Goal: Information Seeking & Learning: Learn about a topic

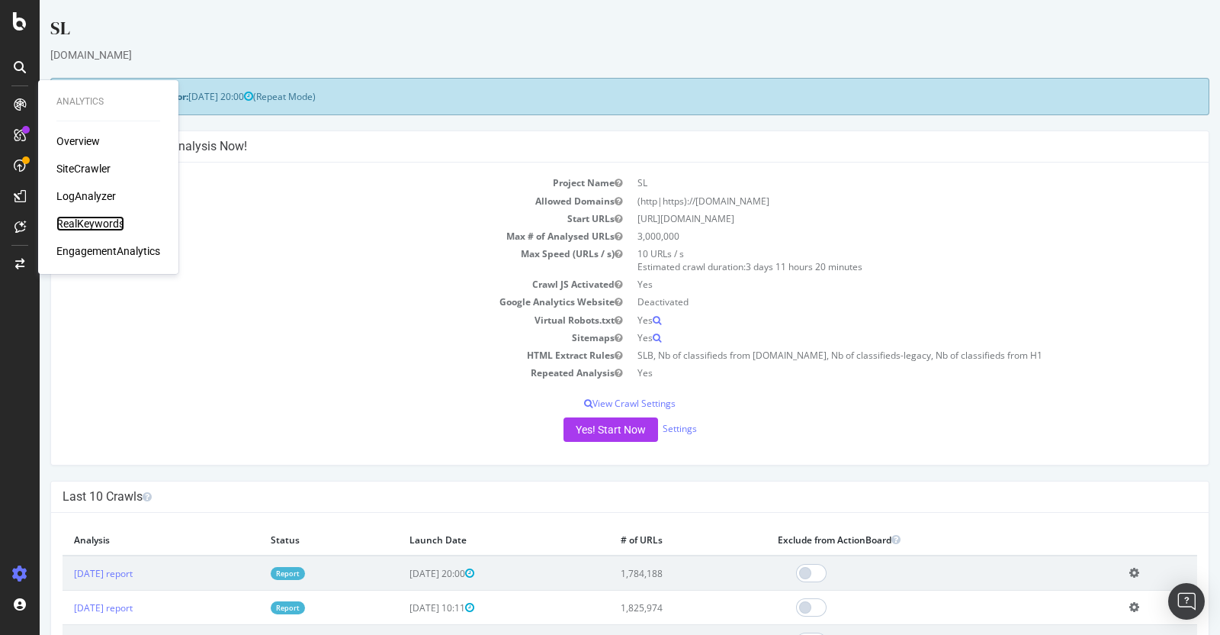
click at [86, 222] on div "RealKeywords" at bounding box center [90, 223] width 68 height 15
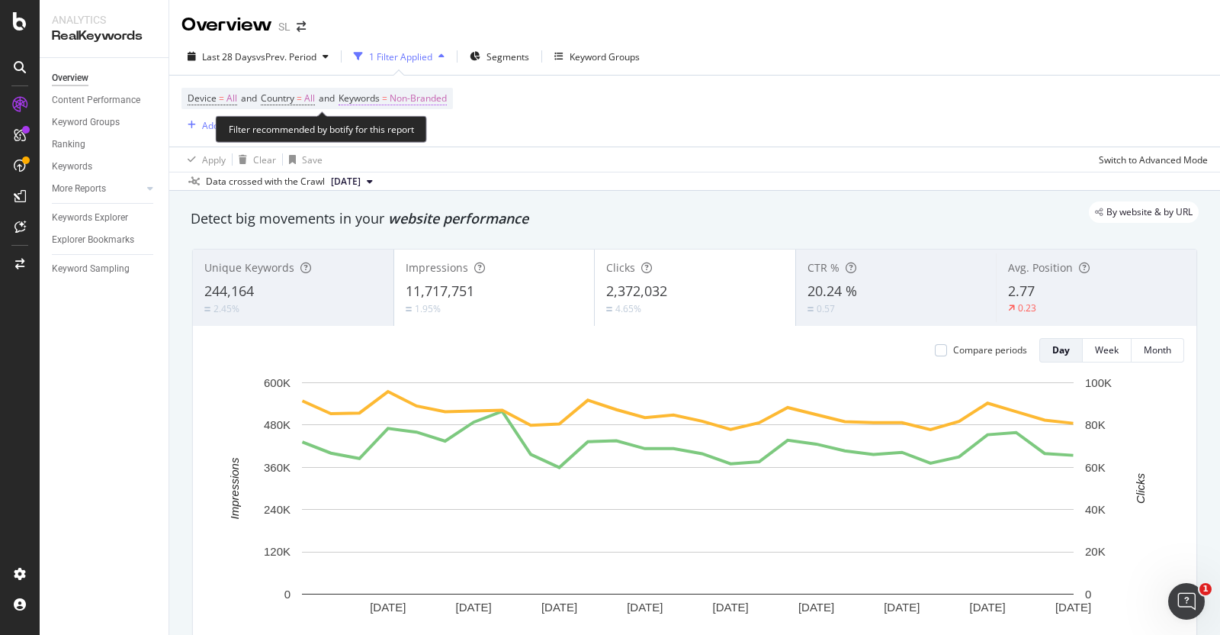
click at [445, 105] on span "Non-Branded" at bounding box center [418, 98] width 57 height 21
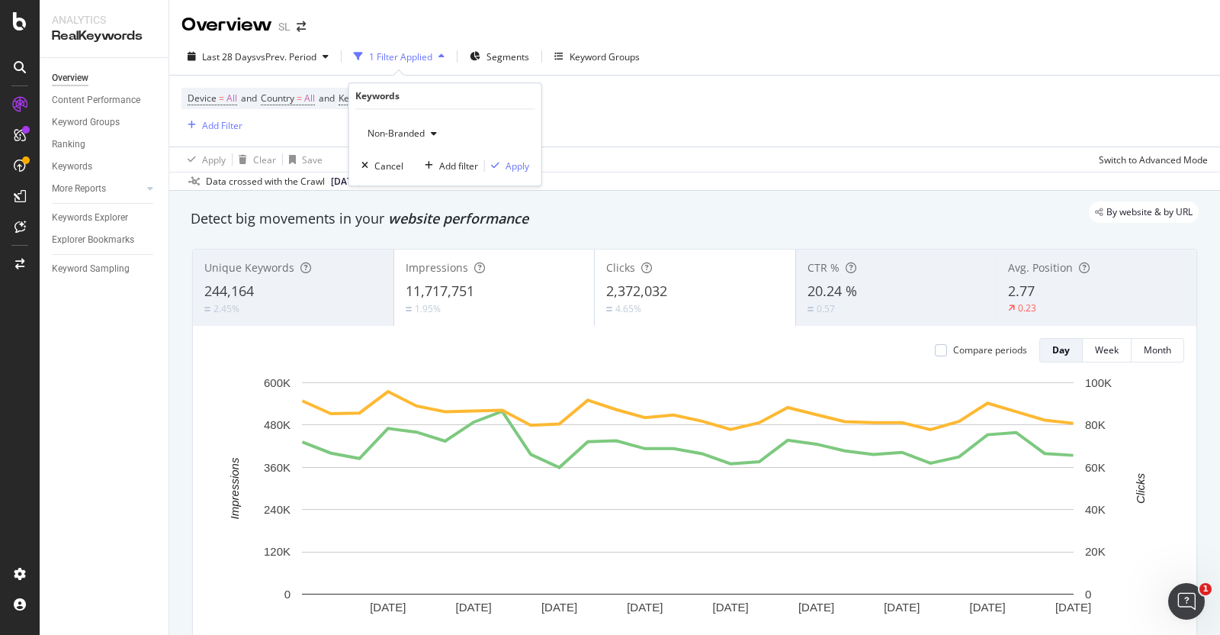
click at [413, 124] on div "Non-Branded" at bounding box center [403, 133] width 82 height 23
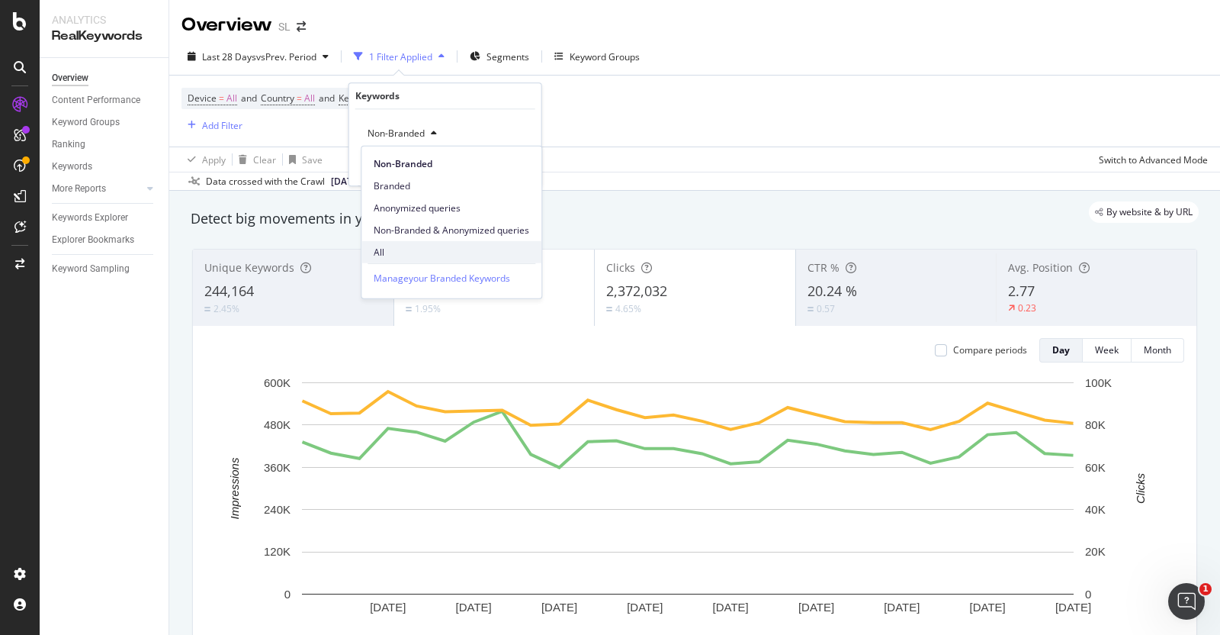
click at [419, 247] on span "All" at bounding box center [452, 252] width 156 height 14
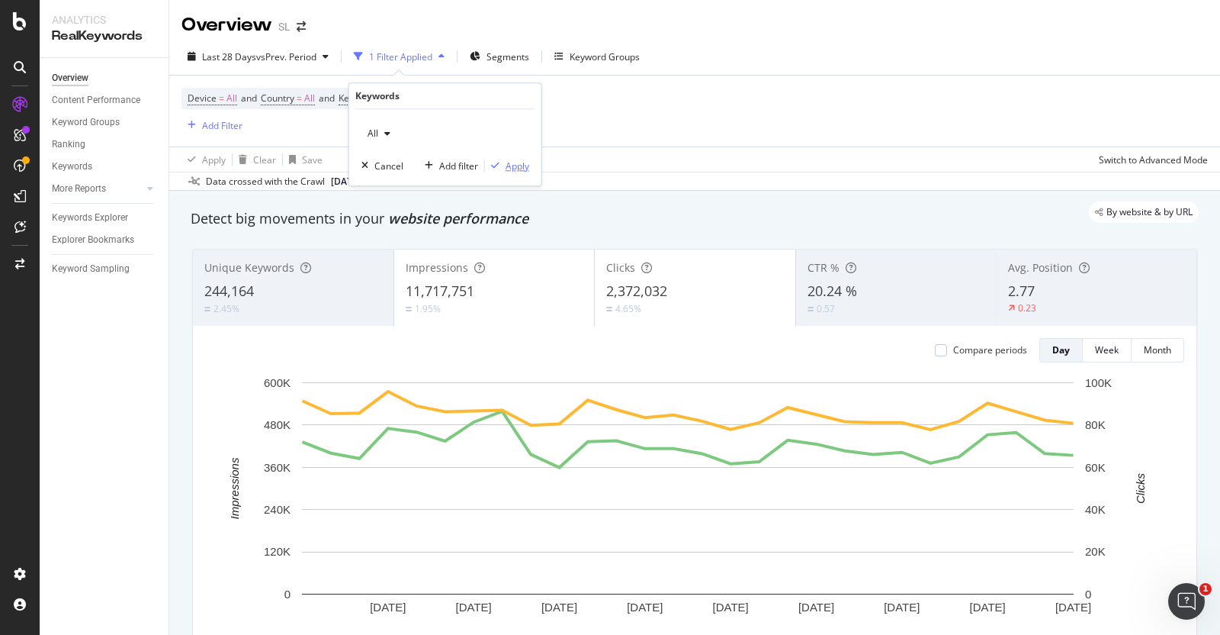
click at [515, 162] on div "Apply" at bounding box center [518, 165] width 24 height 13
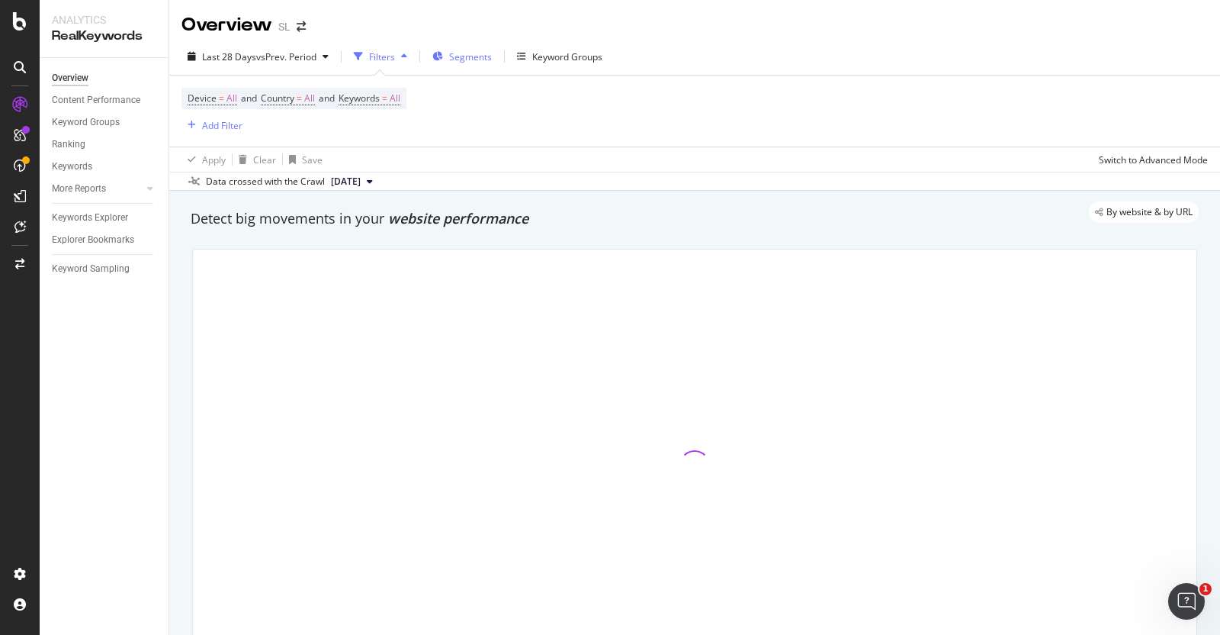
click at [451, 55] on span "Segments" at bounding box center [470, 56] width 43 height 13
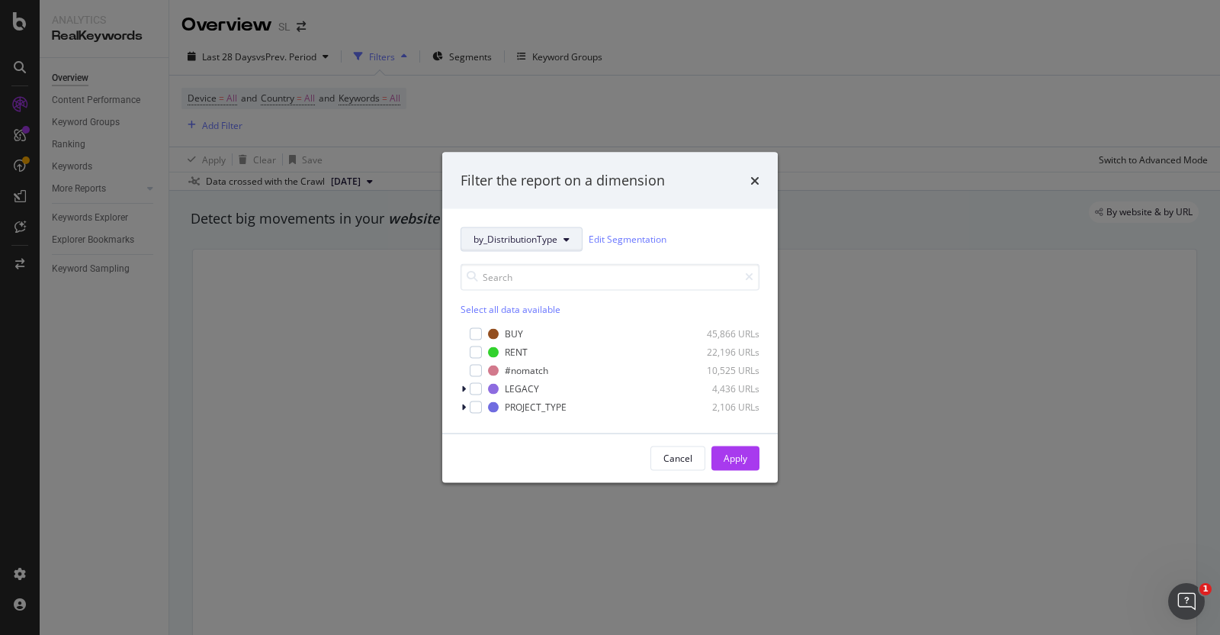
click at [528, 245] on span "by_DistributionType" at bounding box center [516, 239] width 84 height 13
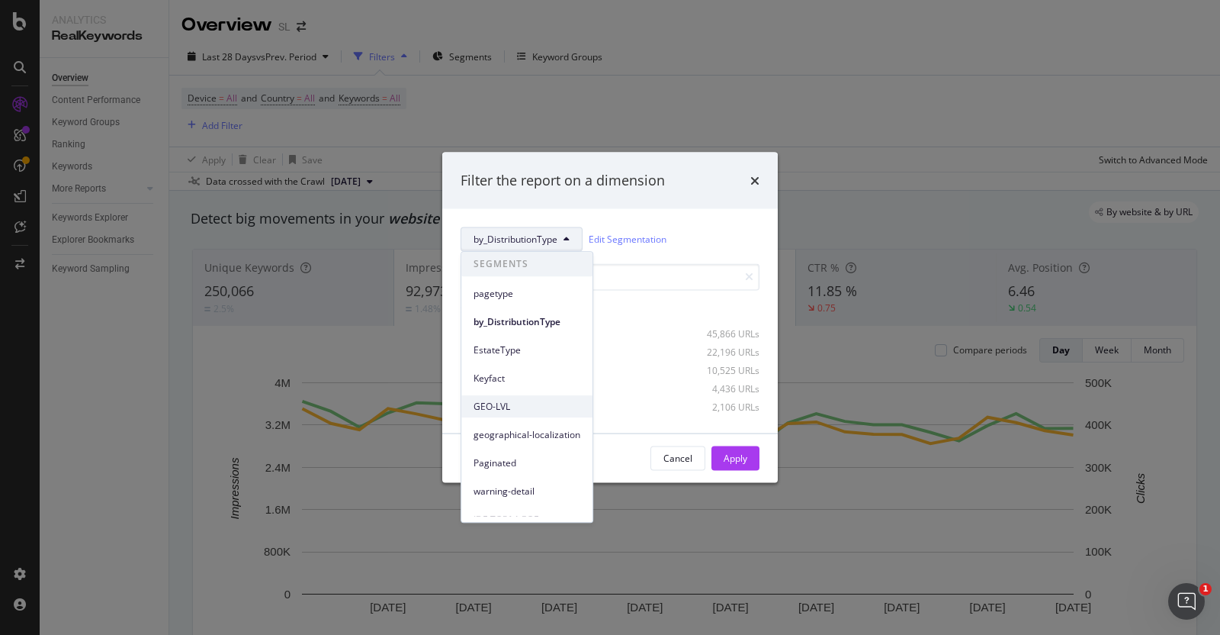
click at [503, 401] on span "GEO-LVL" at bounding box center [527, 407] width 107 height 14
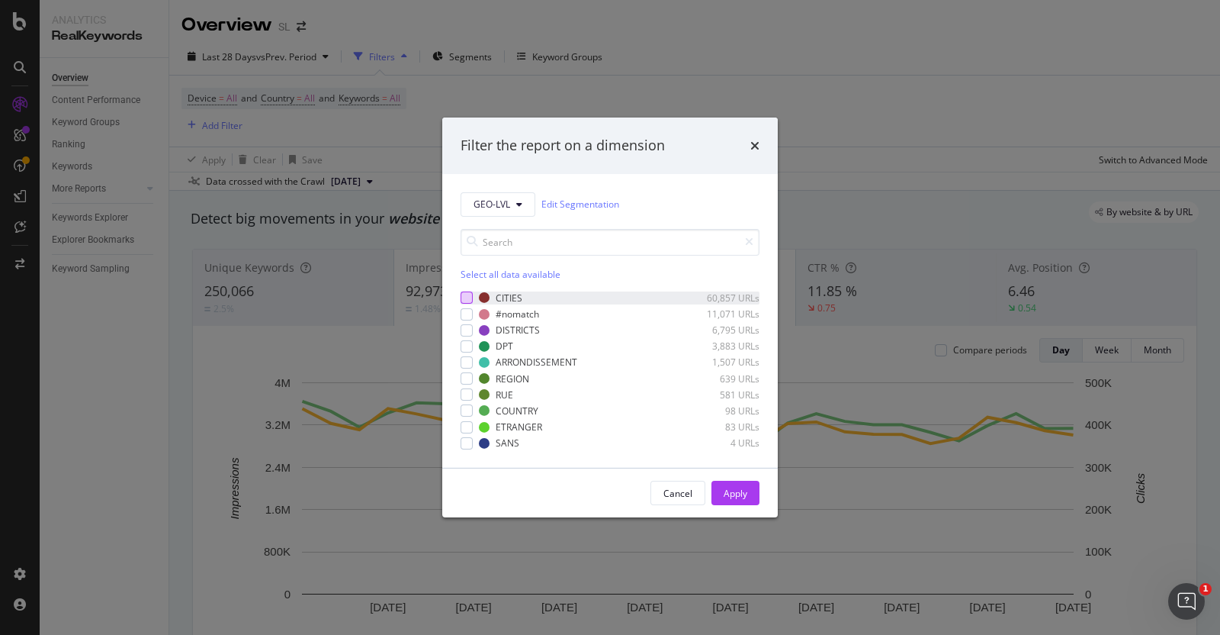
click at [467, 295] on div "modal" at bounding box center [467, 297] width 12 height 12
click at [739, 495] on div "Apply" at bounding box center [736, 493] width 24 height 13
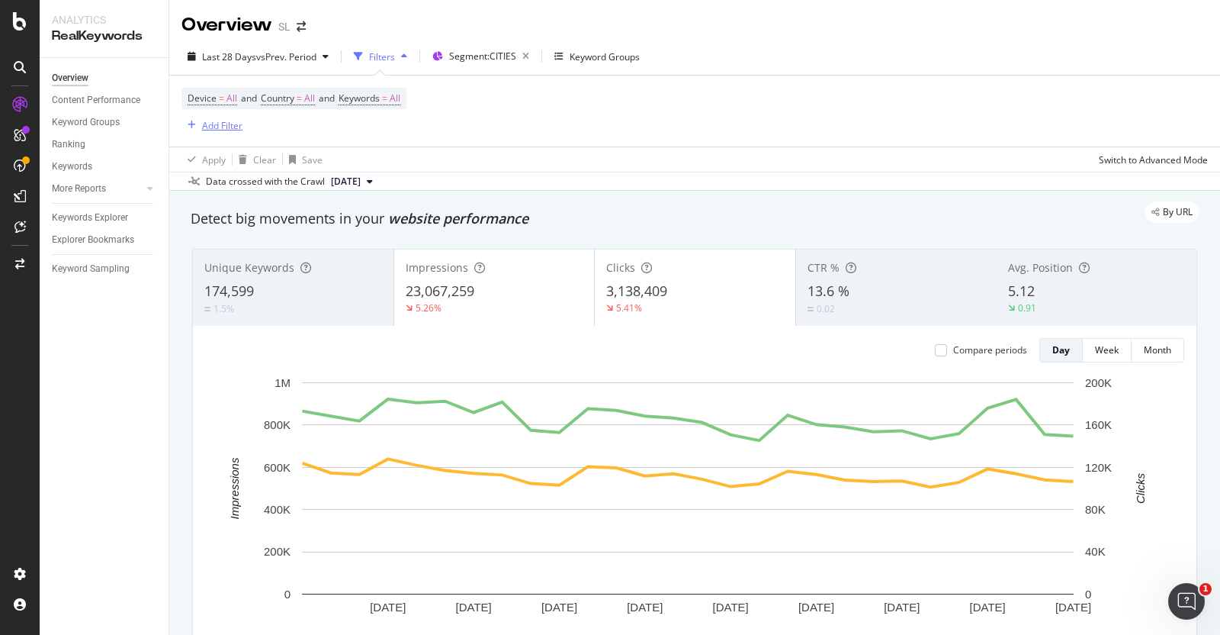
click at [233, 122] on div "Add Filter" at bounding box center [222, 125] width 40 height 13
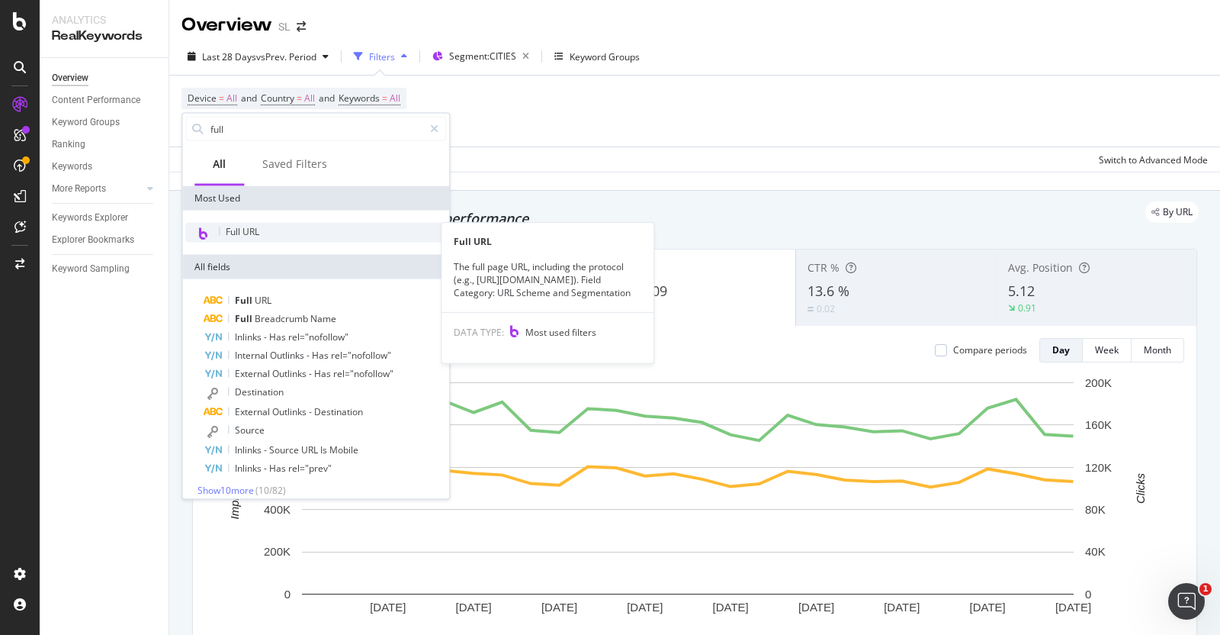
type input "full"
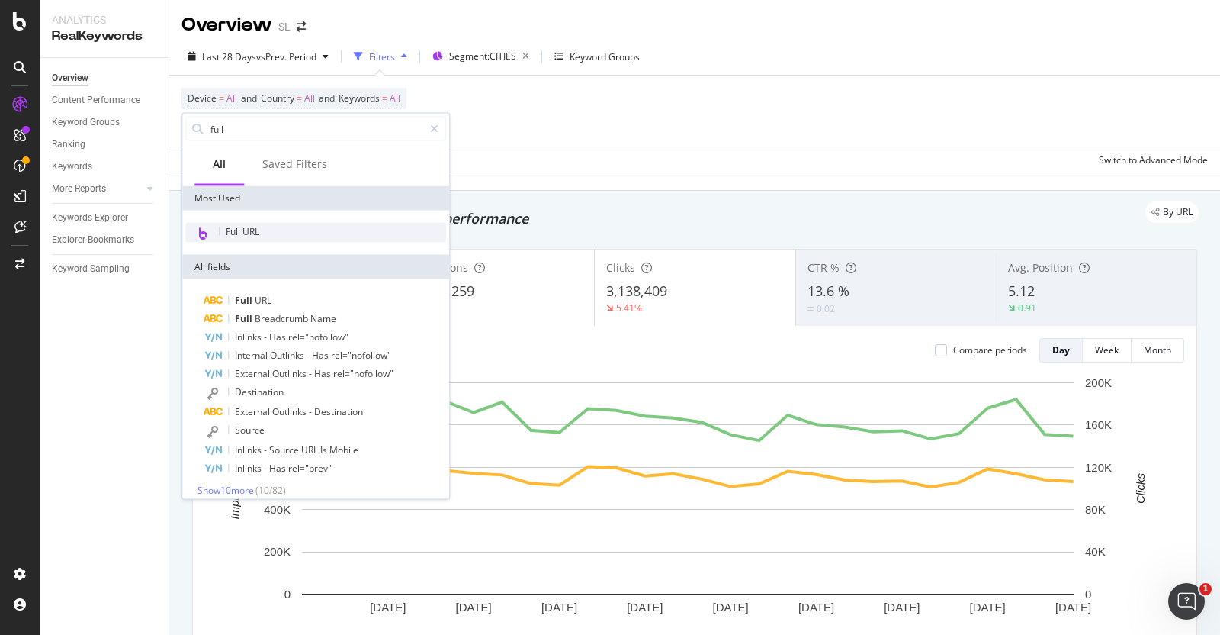
click at [245, 230] on span "Full URL" at bounding box center [243, 231] width 34 height 13
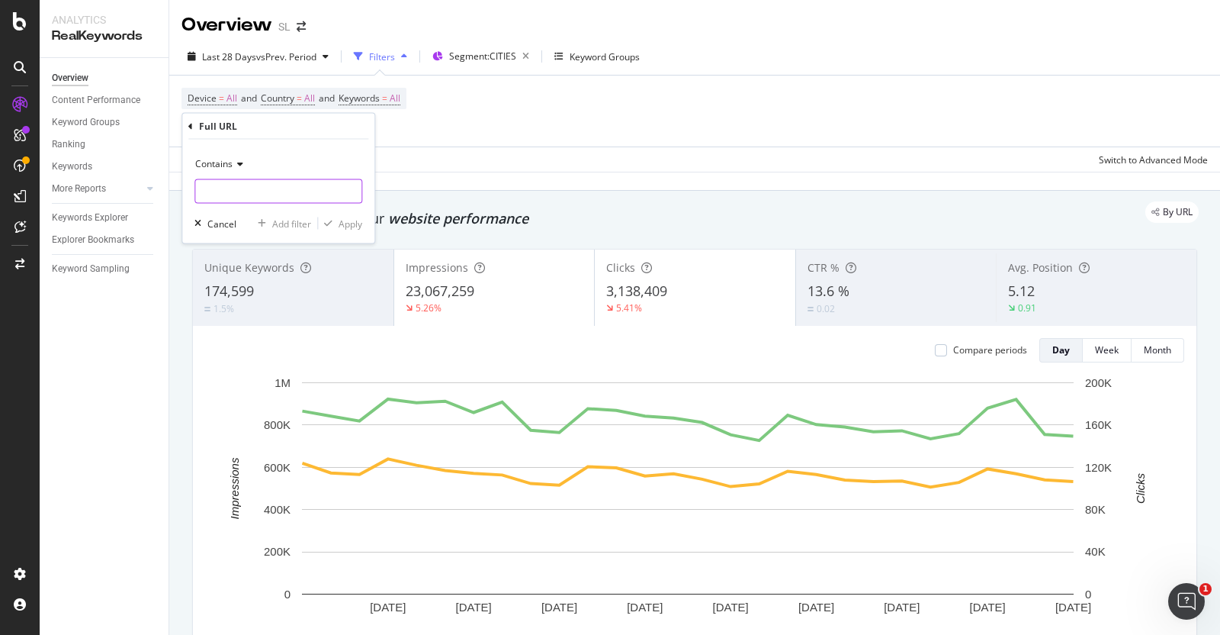
click at [261, 195] on input "text" at bounding box center [278, 191] width 166 height 24
click at [200, 191] on input "investissement*studio*" at bounding box center [267, 191] width 144 height 24
type input "*investissement*studio*"
click at [356, 223] on div "Apply" at bounding box center [351, 223] width 24 height 13
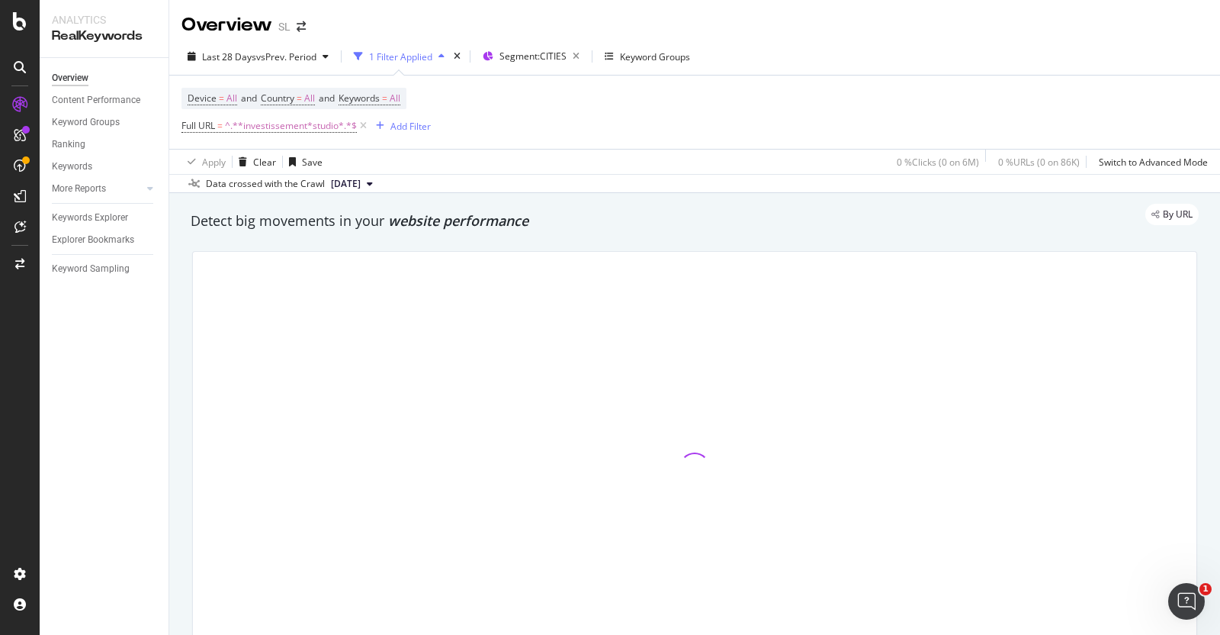
click at [670, 494] on div at bounding box center [695, 468] width 1004 height 432
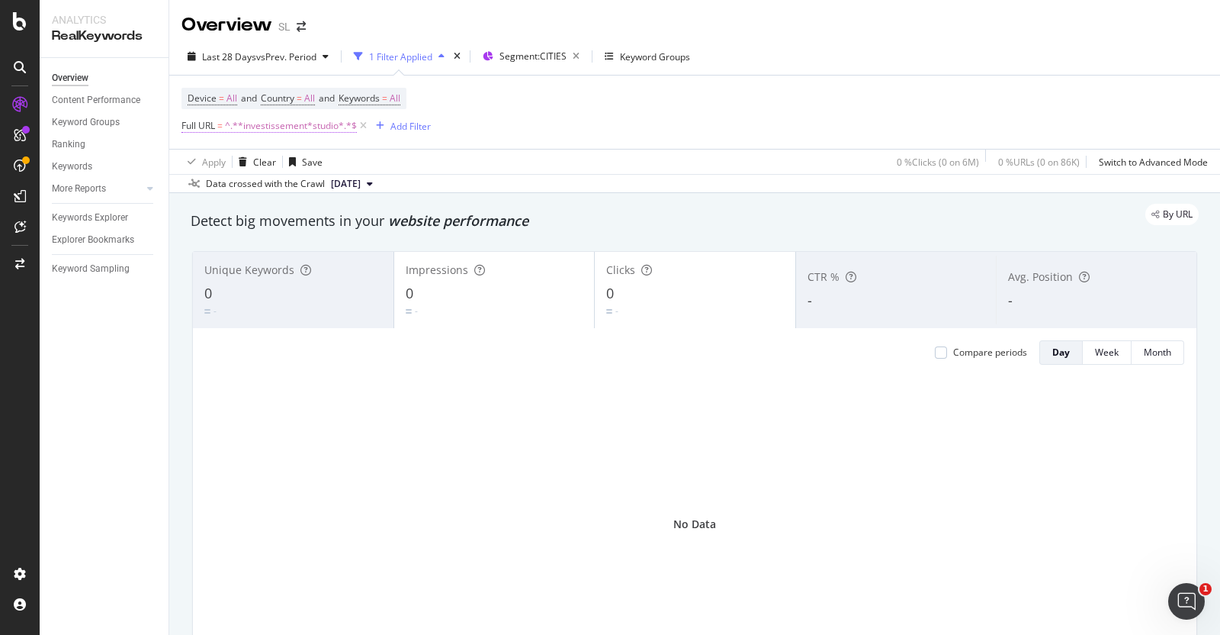
click at [314, 124] on span "^.**investissement*studio*.*$" at bounding box center [291, 125] width 132 height 21
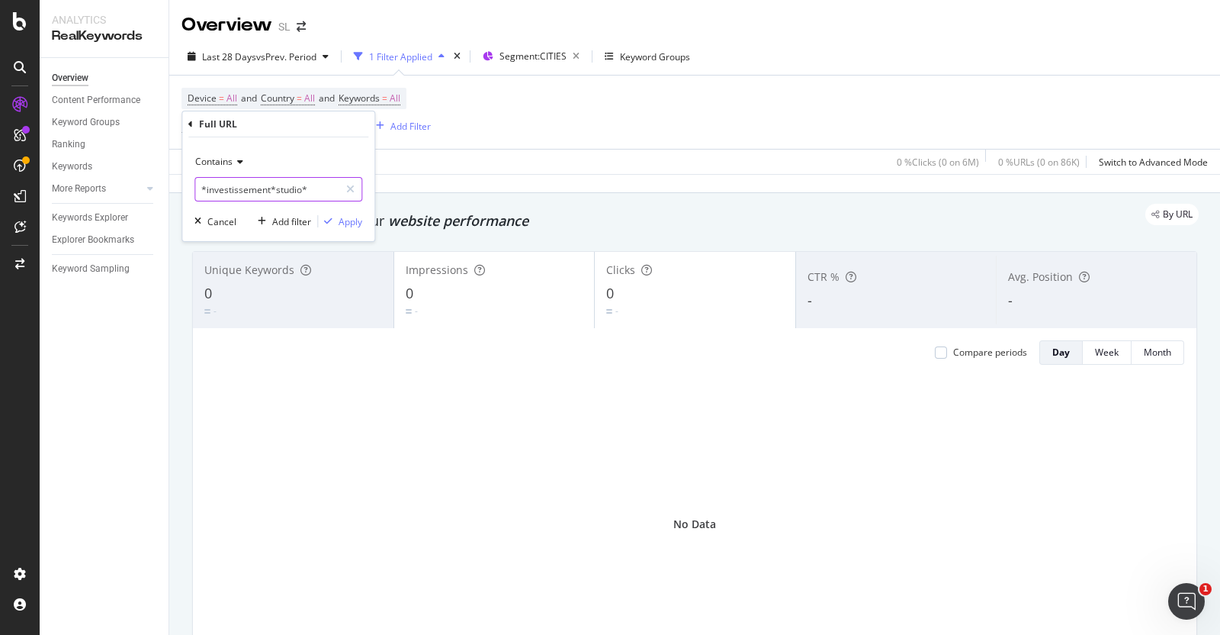
click at [275, 192] on input "*investissement*studio*" at bounding box center [267, 189] width 144 height 24
click at [275, 188] on input "*investissement*studio*" at bounding box center [267, 189] width 144 height 24
click at [320, 192] on input "*investissement*.studio*" at bounding box center [267, 189] width 144 height 24
click at [202, 185] on input "*investissement*.studio" at bounding box center [267, 189] width 144 height 24
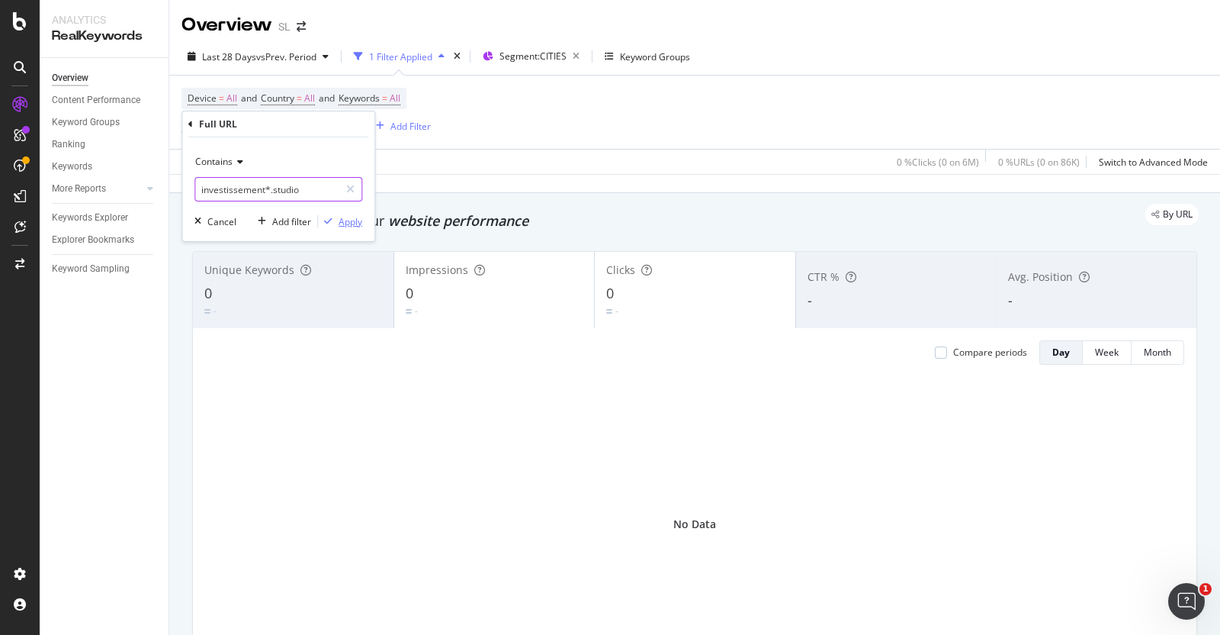
type input "investissement*.studio"
click at [355, 220] on div "Apply" at bounding box center [351, 221] width 24 height 13
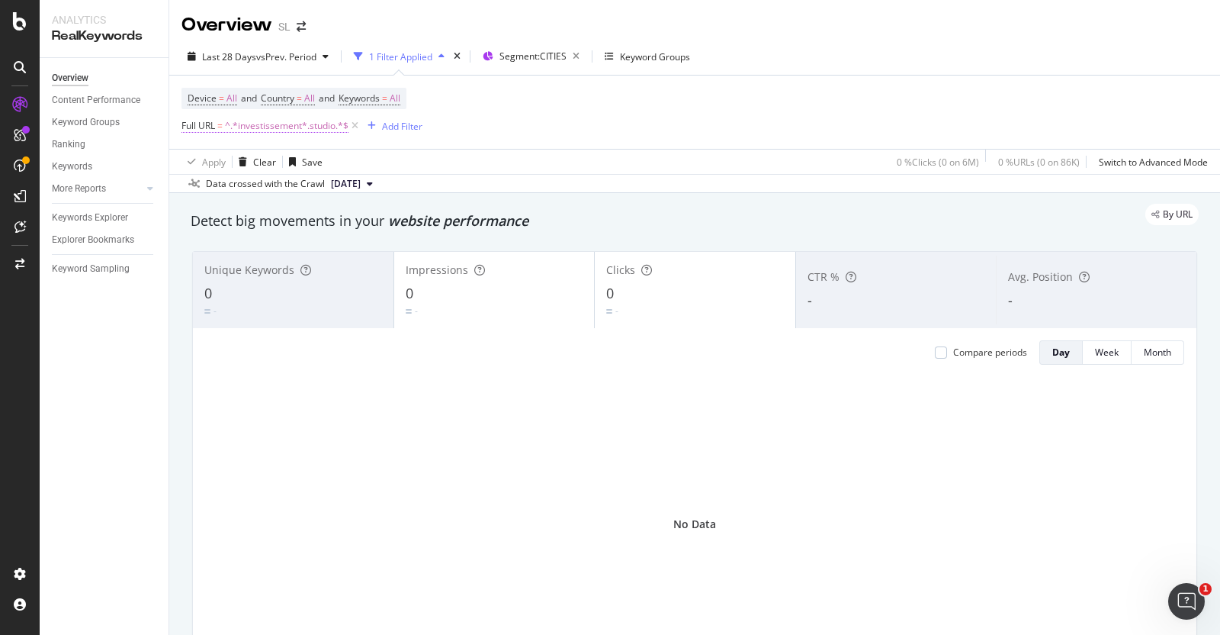
click at [317, 127] on span "^.*investissement*.studio.*$" at bounding box center [287, 125] width 124 height 21
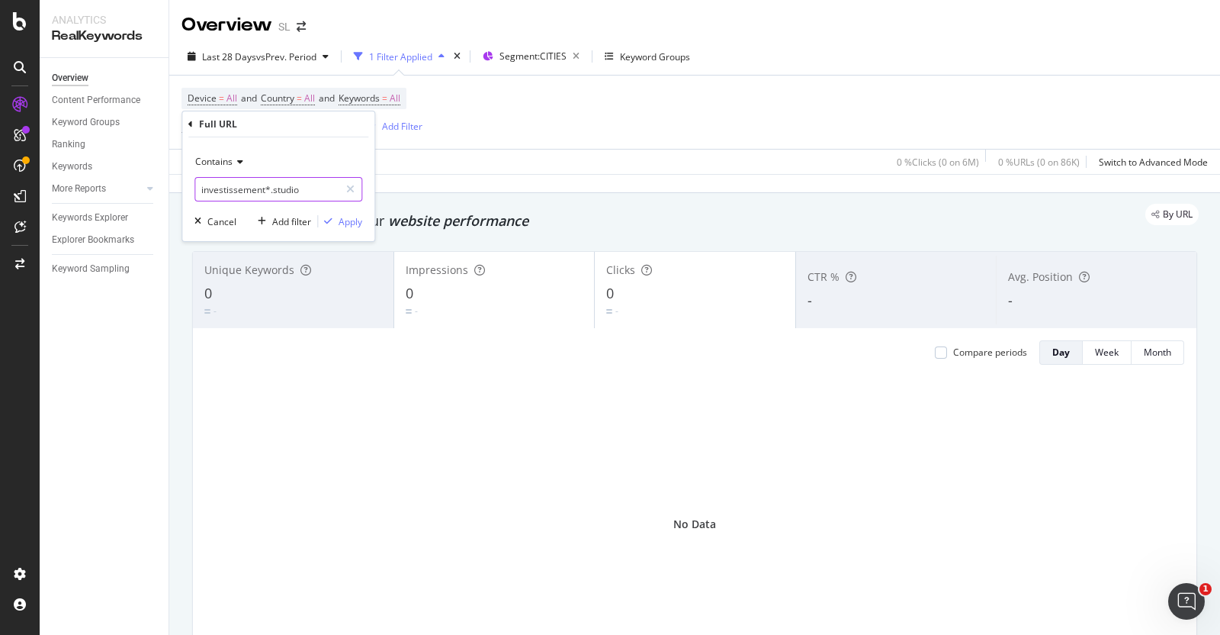
click at [316, 192] on input "investissement*.studio" at bounding box center [267, 189] width 144 height 24
click at [198, 185] on input "investissement*.studio.*" at bounding box center [267, 189] width 144 height 24
type input ".*investissement*.studio.*"
click at [352, 227] on div "Apply" at bounding box center [351, 221] width 24 height 13
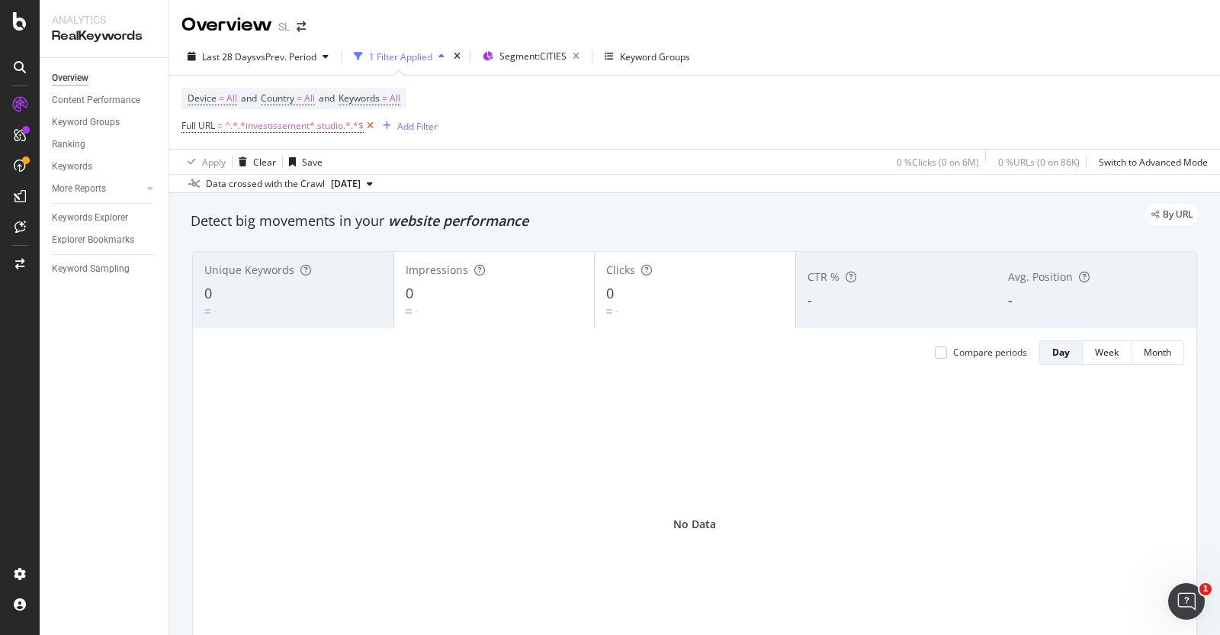
click at [371, 128] on icon at bounding box center [370, 125] width 13 height 15
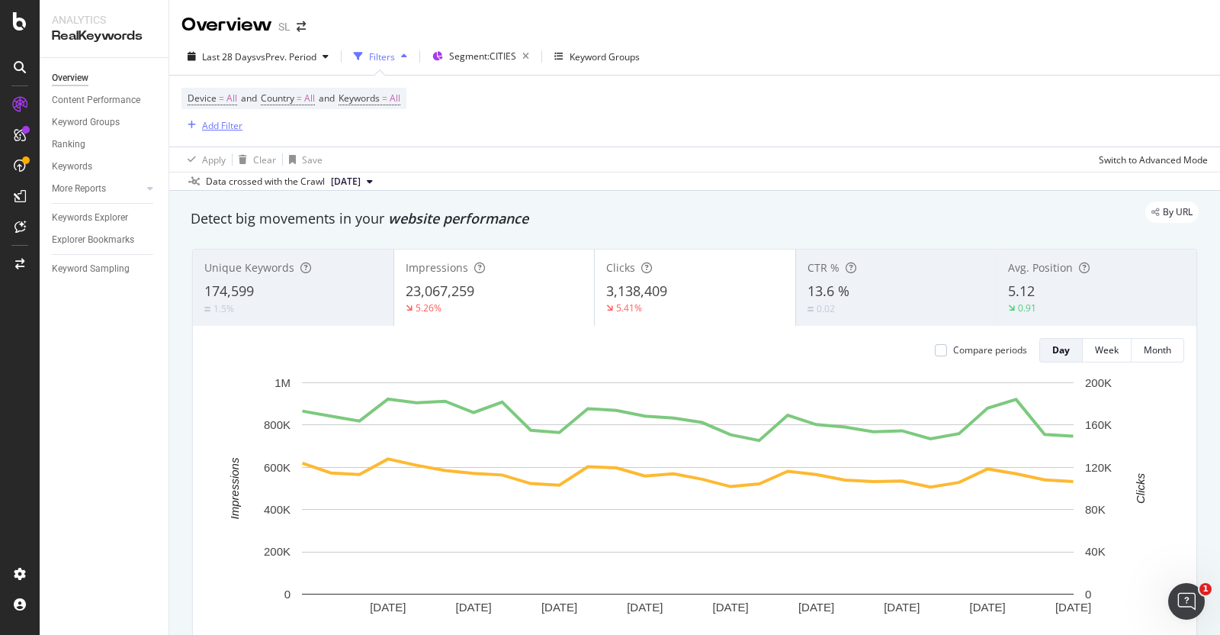
click at [214, 124] on div "Add Filter" at bounding box center [222, 125] width 40 height 13
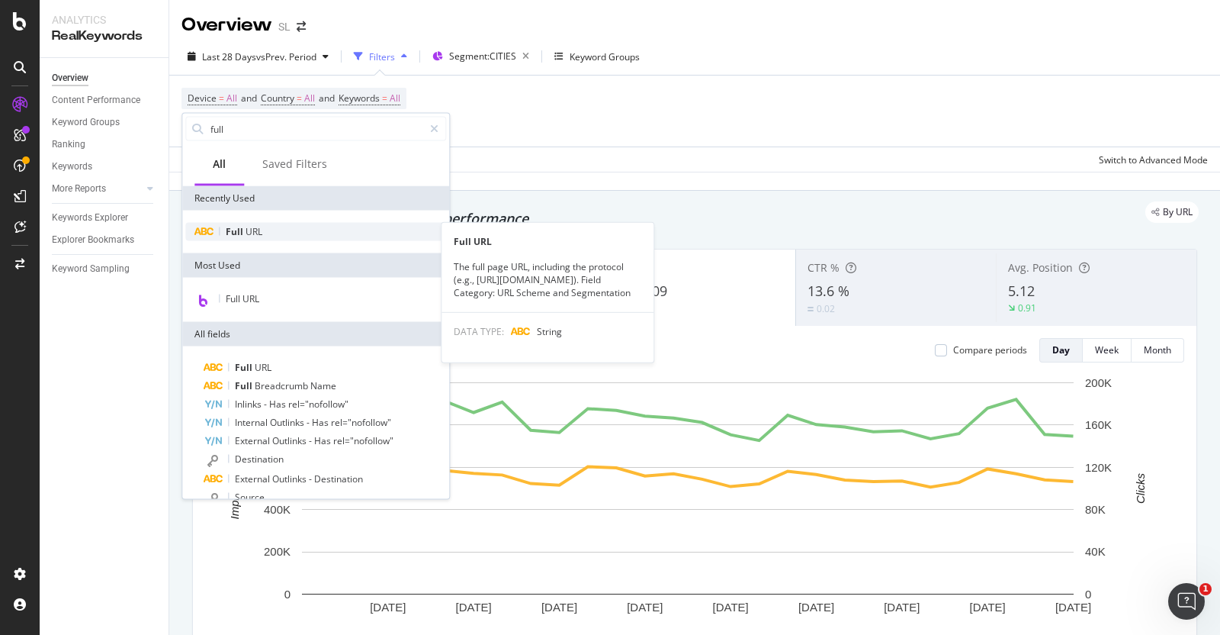
click at [265, 236] on div "Full URL" at bounding box center [315, 232] width 261 height 18
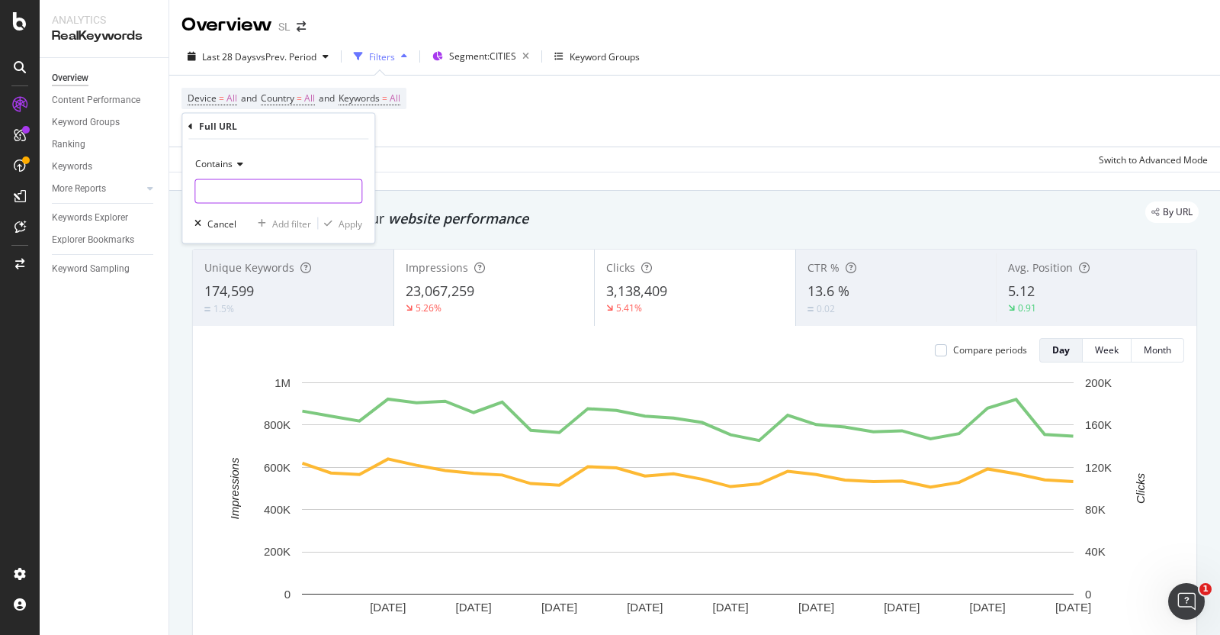
click at [262, 189] on input "text" at bounding box center [278, 191] width 166 height 24
type input "investissement"
click at [339, 223] on div "Apply" at bounding box center [351, 223] width 24 height 13
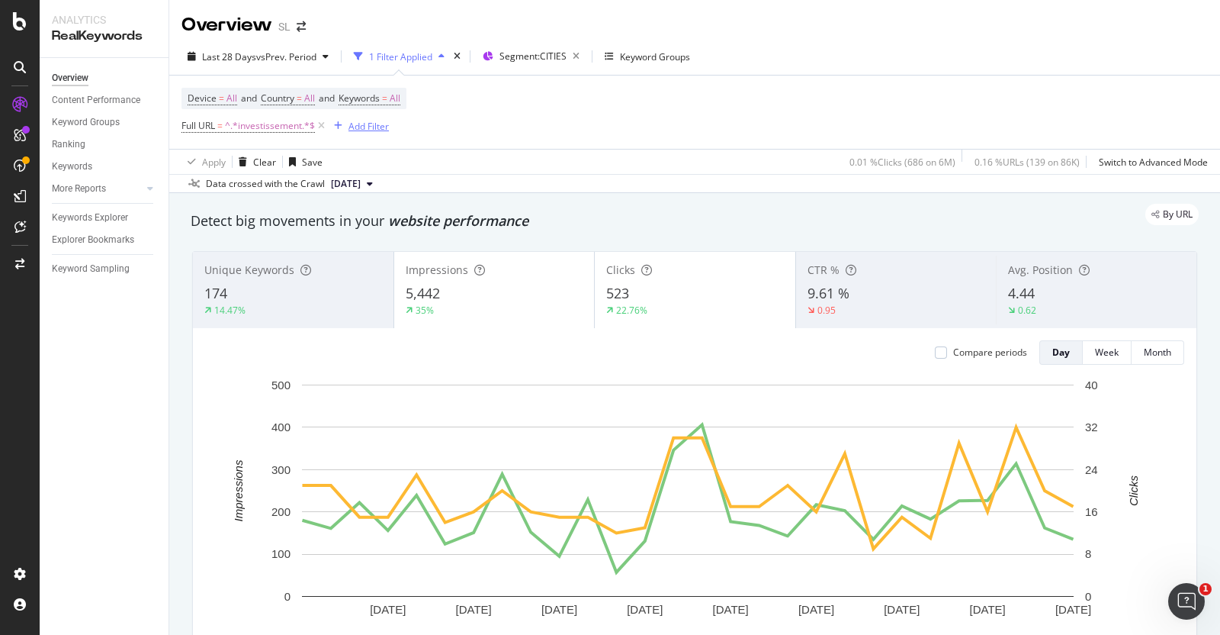
click at [359, 124] on div "Add Filter" at bounding box center [369, 126] width 40 height 13
click at [813, 45] on div "Last 28 Days vs Prev. Period 1 Filter Applied Segment: CITIES Keyword Groups" at bounding box center [694, 59] width 1051 height 31
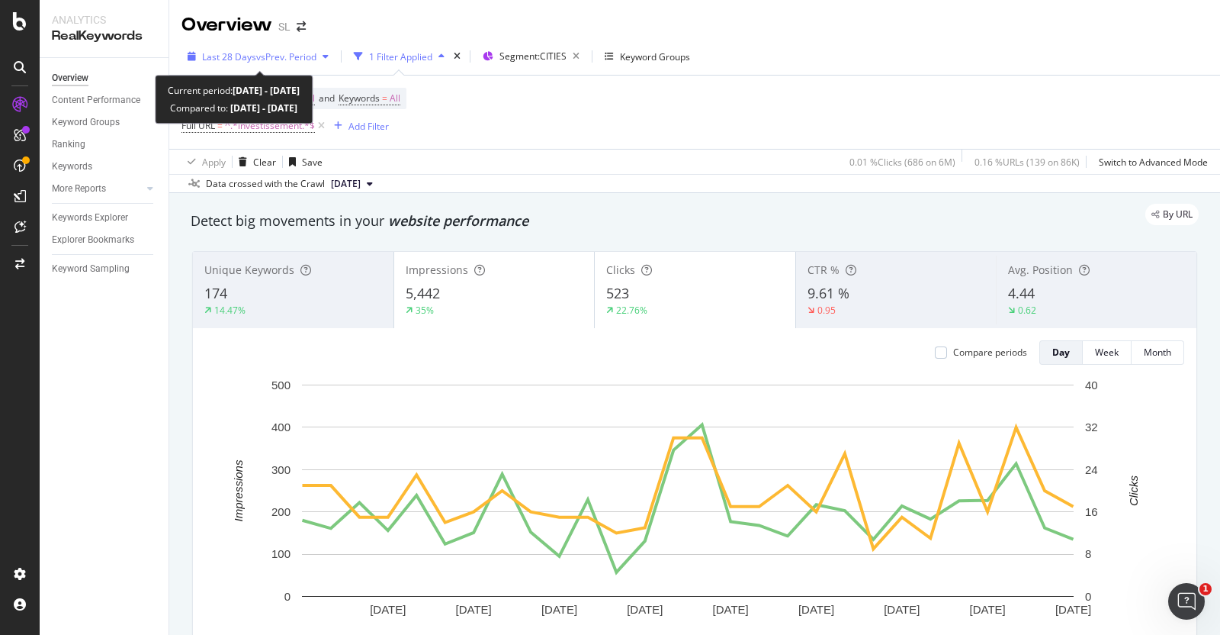
click at [309, 57] on span "vs Prev. Period" at bounding box center [286, 56] width 60 height 13
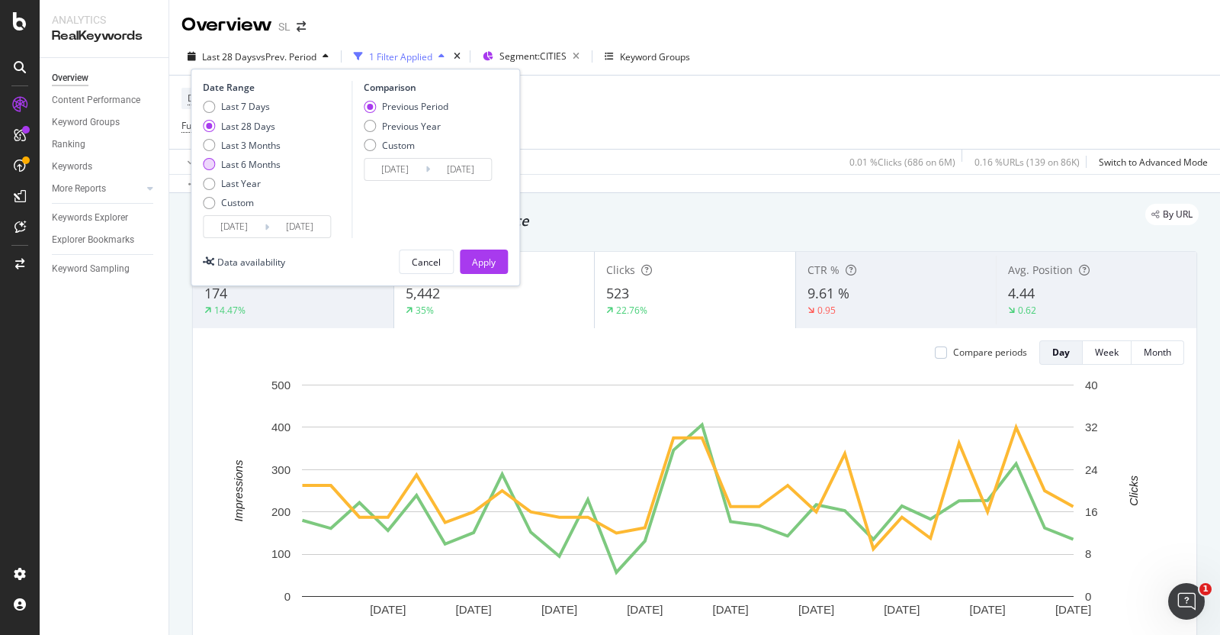
click at [263, 159] on div "Last 6 Months" at bounding box center [250, 164] width 59 height 13
type input "[DATE]"
click at [493, 252] on div "Apply" at bounding box center [484, 261] width 24 height 23
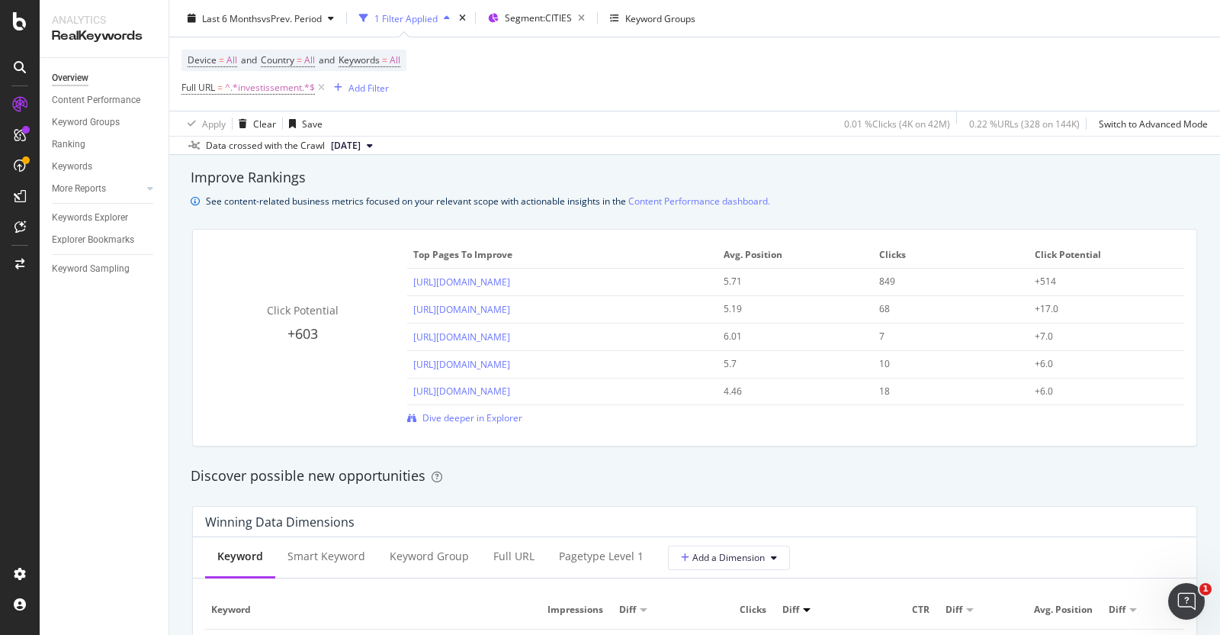
scroll to position [1029, 0]
click at [362, 90] on div "Add Filter" at bounding box center [369, 87] width 40 height 13
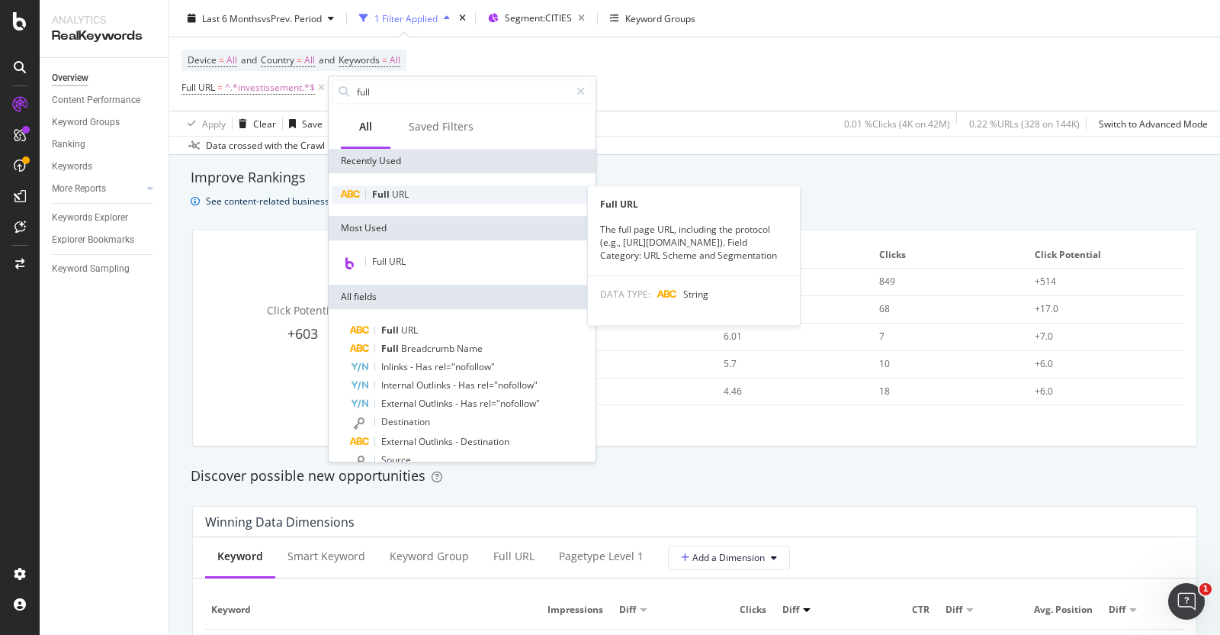
click at [381, 191] on span "Full" at bounding box center [382, 194] width 20 height 13
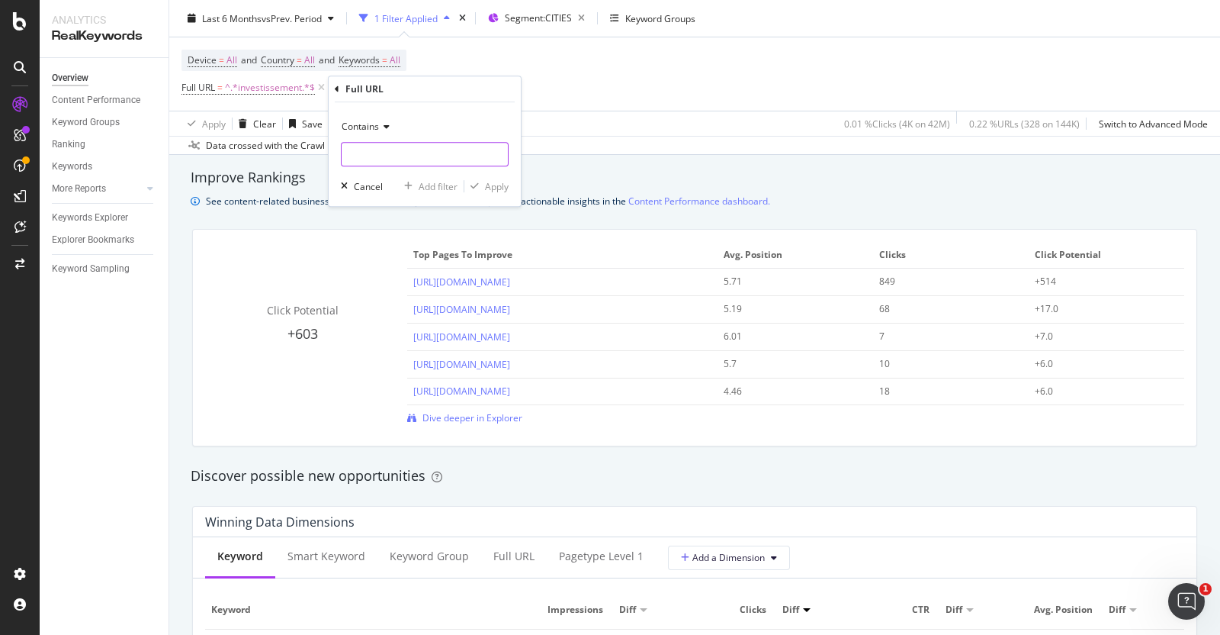
click at [408, 161] on input "text" at bounding box center [425, 154] width 166 height 24
type input "studio"
click at [487, 187] on div "Apply" at bounding box center [497, 186] width 24 height 13
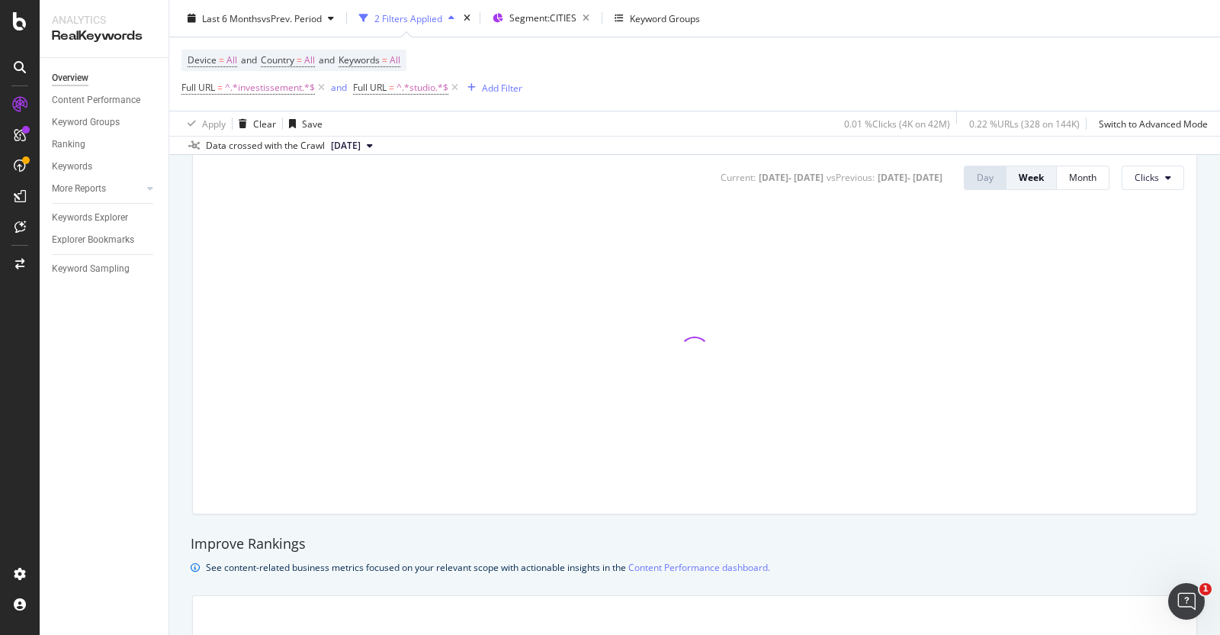
scroll to position [661, 0]
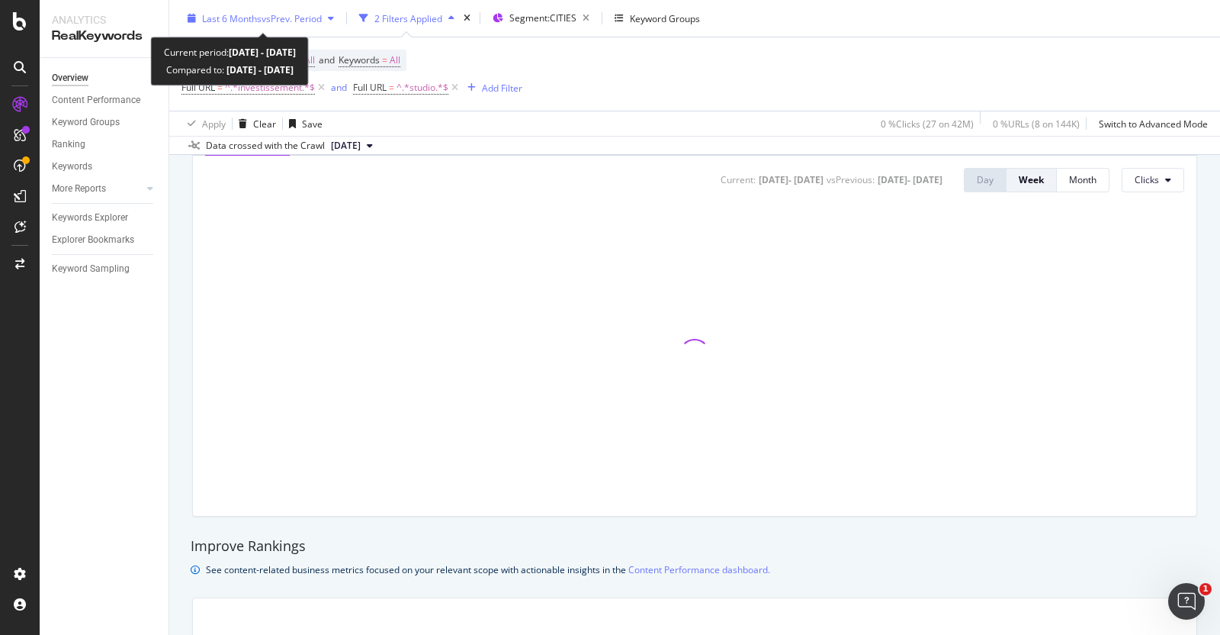
click at [259, 11] on span "Last 6 Months" at bounding box center [231, 17] width 59 height 13
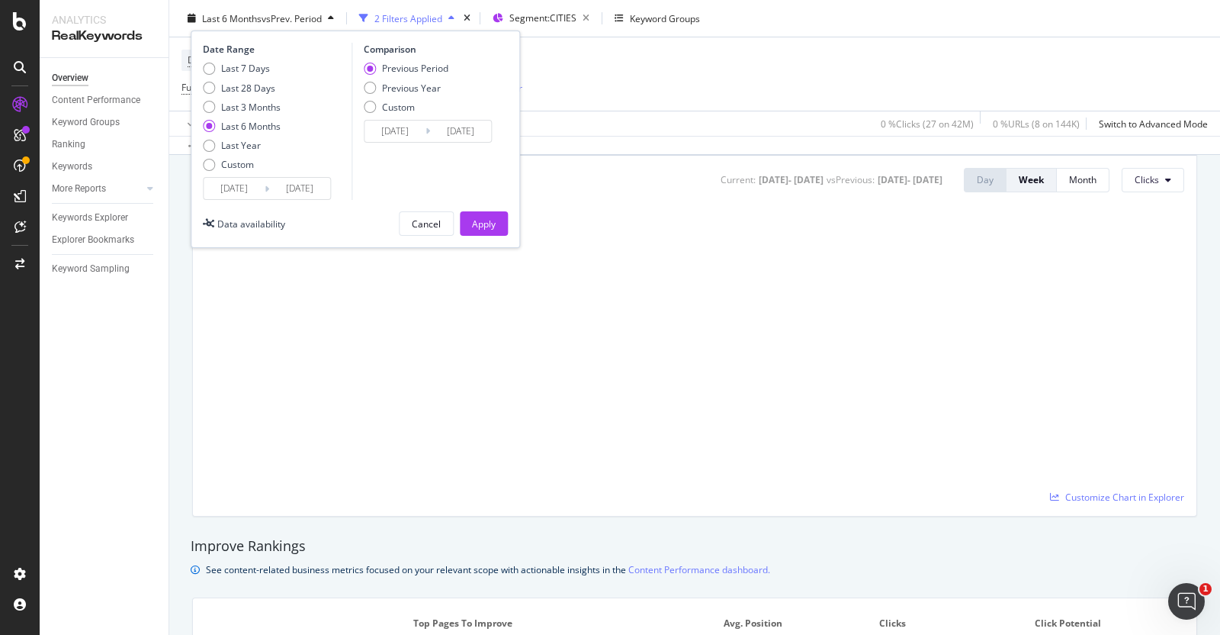
scroll to position [674, 0]
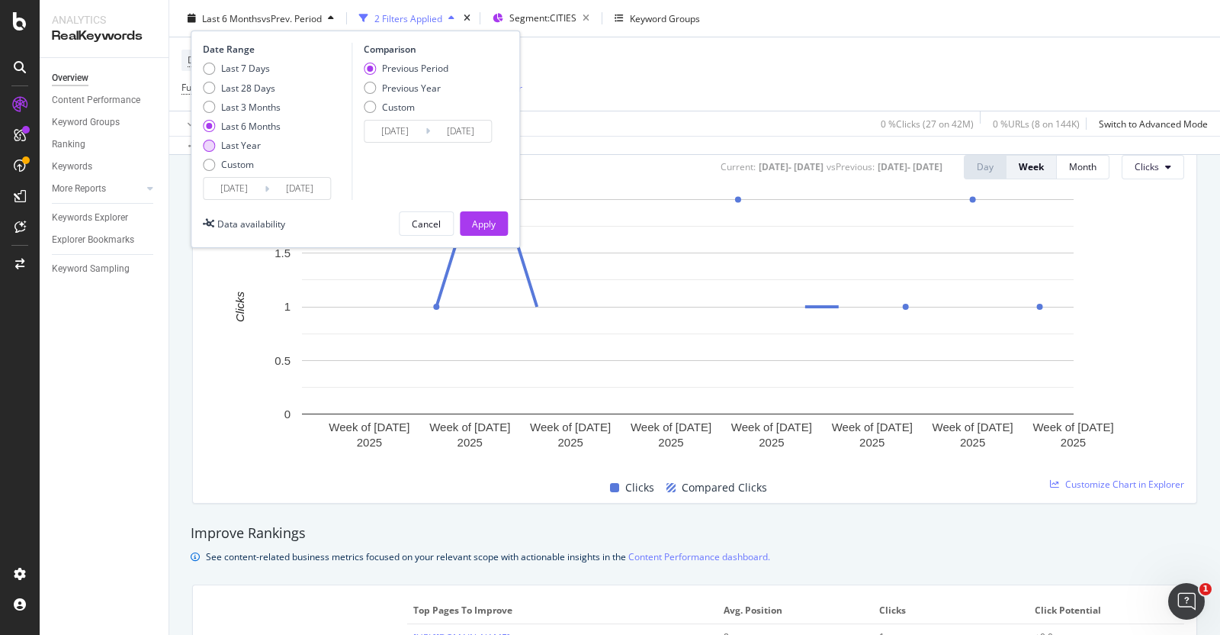
click at [255, 143] on div "Last Year" at bounding box center [241, 145] width 40 height 13
type input "[DATE]"
click at [487, 219] on div "Apply" at bounding box center [484, 223] width 24 height 13
